Goal: Task Accomplishment & Management: Complete application form

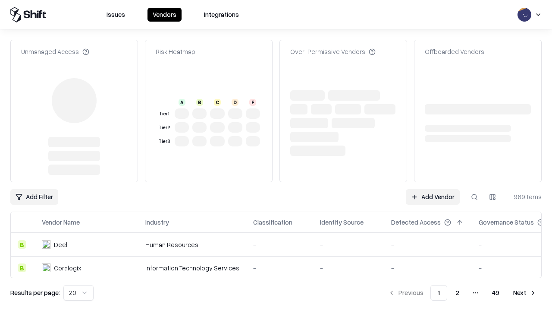
click at [433, 189] on link "Add Vendor" at bounding box center [433, 197] width 54 height 16
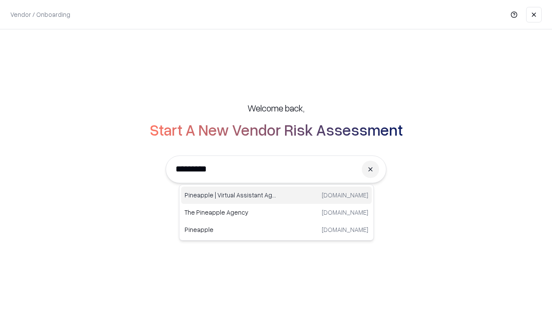
click at [277, 195] on div "Pineapple | Virtual Assistant Agency [DOMAIN_NAME]" at bounding box center [276, 194] width 191 height 17
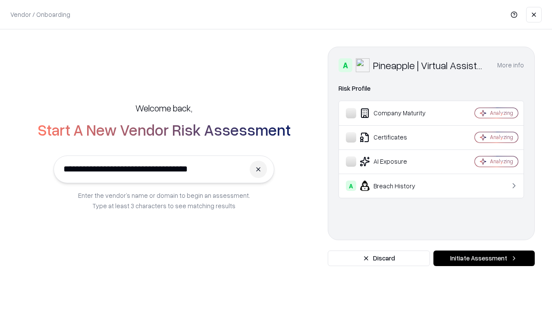
type input "**********"
click at [484, 258] on button "Initiate Assessment" at bounding box center [484, 258] width 101 height 16
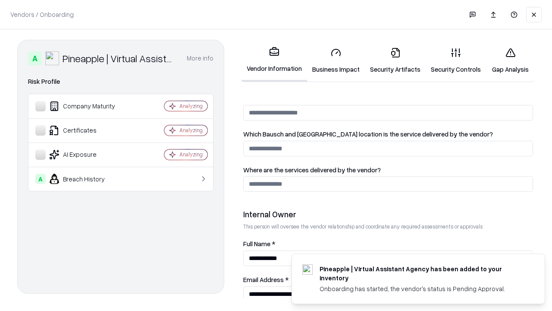
scroll to position [447, 0]
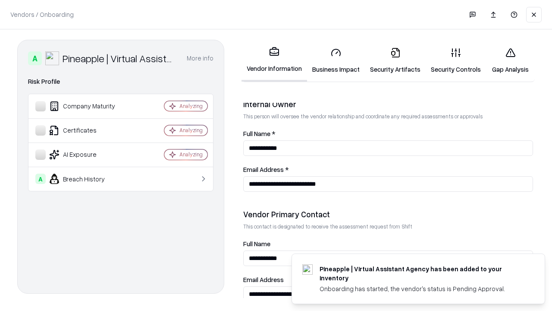
click at [395, 60] on link "Security Artifacts" at bounding box center [395, 61] width 61 height 40
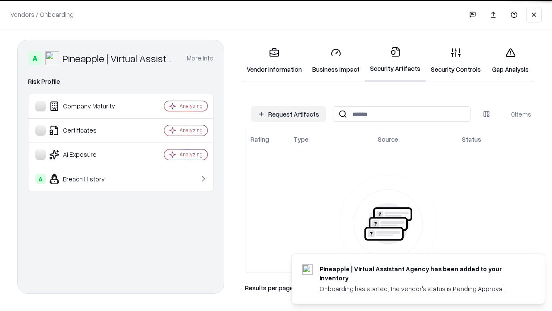
click at [289, 114] on button "Request Artifacts" at bounding box center [288, 114] width 75 height 16
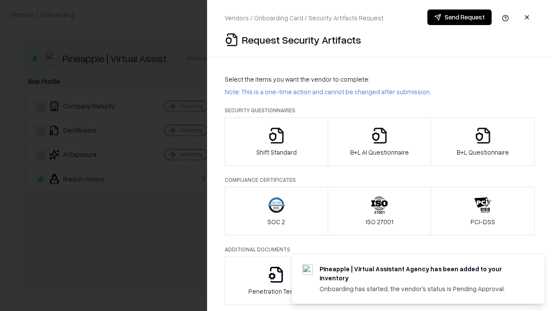
click at [483, 142] on icon "button" at bounding box center [483, 135] width 17 height 17
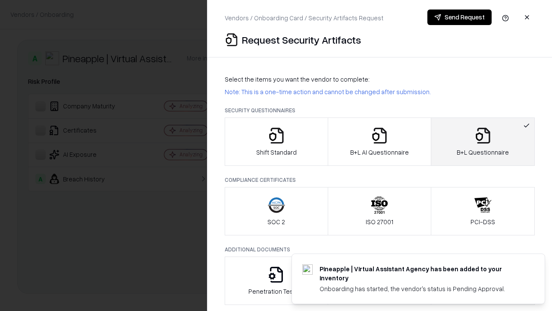
click at [379, 142] on icon "button" at bounding box center [379, 135] width 17 height 17
click at [460, 17] on button "Send Request" at bounding box center [460, 17] width 64 height 16
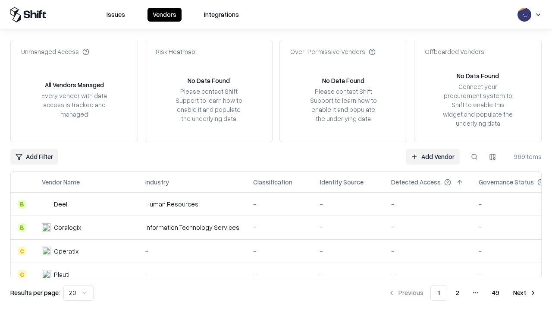
click at [475, 156] on button at bounding box center [475, 157] width 16 height 16
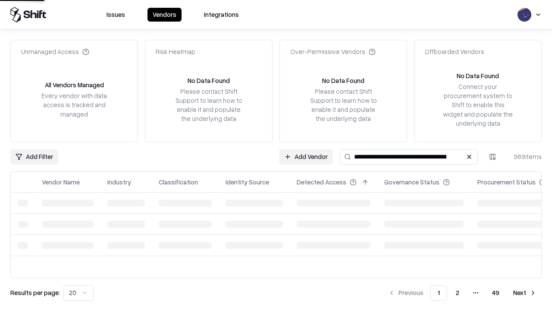
type input "**********"
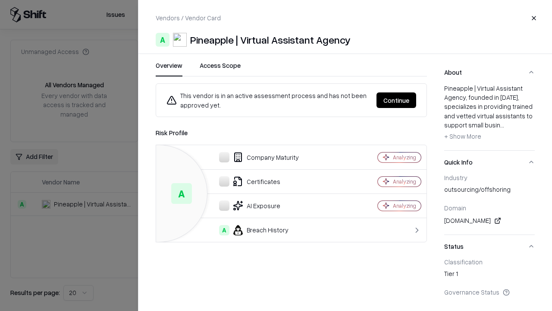
click at [397, 100] on button "Continue" at bounding box center [397, 100] width 40 height 16
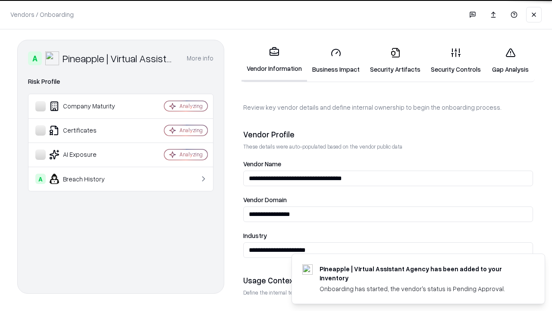
click at [395, 60] on link "Security Artifacts" at bounding box center [395, 61] width 61 height 40
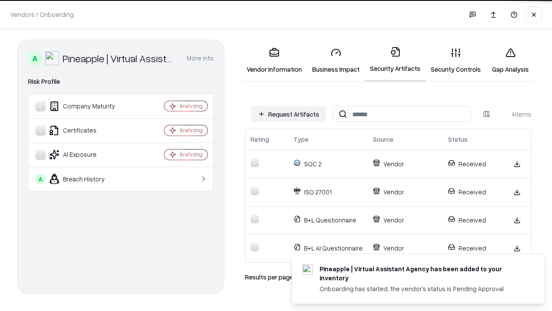
click at [511, 60] on link "Gap Analysis" at bounding box center [510, 61] width 49 height 40
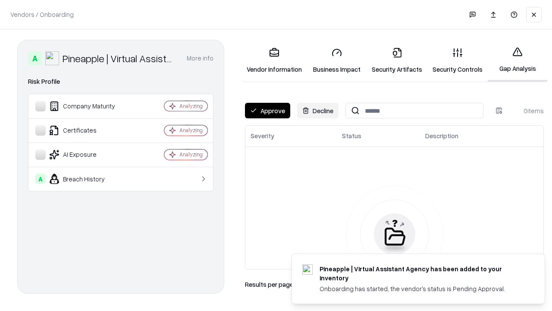
click at [268, 110] on button "Approve" at bounding box center [267, 111] width 45 height 16
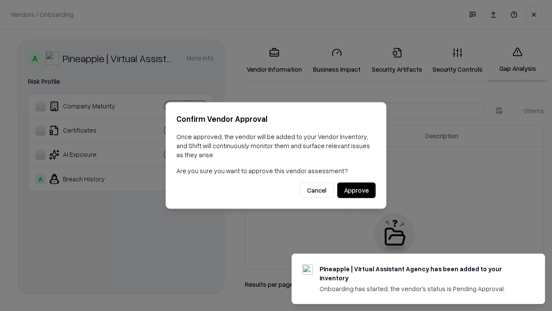
click at [357, 190] on button "Approve" at bounding box center [357, 191] width 38 height 16
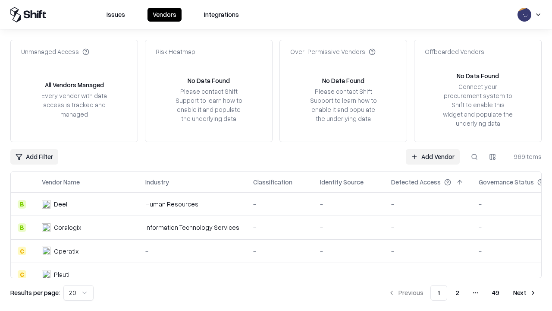
type input "**********"
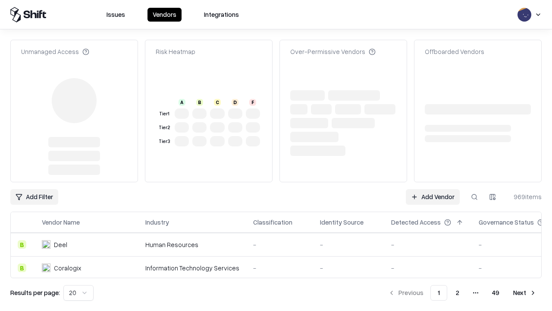
click at [433, 189] on link "Add Vendor" at bounding box center [433, 197] width 54 height 16
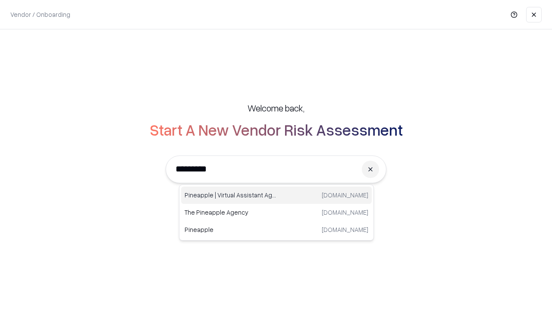
click at [277, 195] on div "Pineapple | Virtual Assistant Agency [DOMAIN_NAME]" at bounding box center [276, 194] width 191 height 17
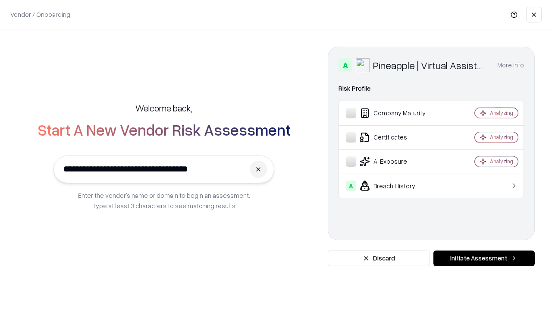
type input "**********"
click at [484, 258] on button "Initiate Assessment" at bounding box center [484, 258] width 101 height 16
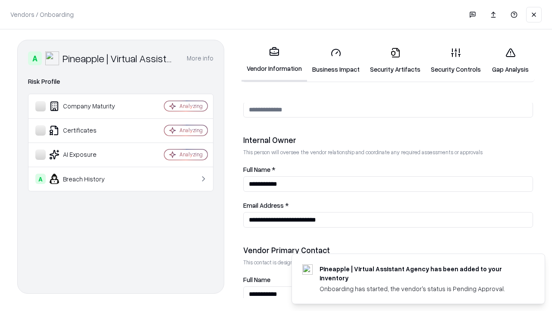
scroll to position [447, 0]
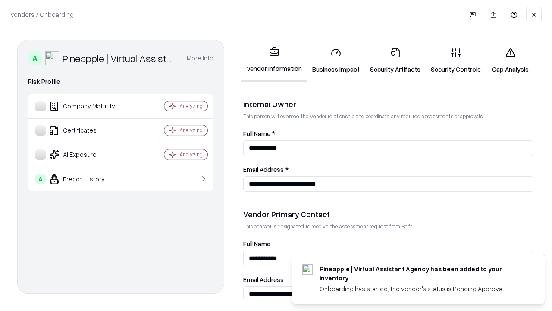
click at [511, 60] on link "Gap Analysis" at bounding box center [510, 61] width 49 height 40
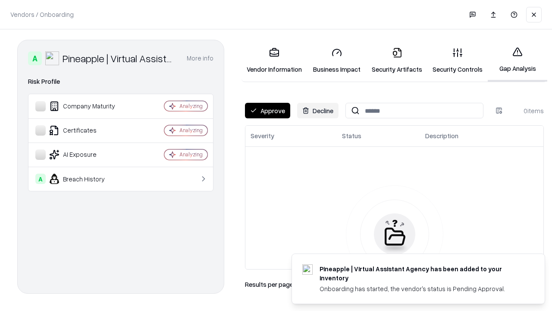
click at [268, 110] on button "Approve" at bounding box center [267, 111] width 45 height 16
